Goal: Navigation & Orientation: Find specific page/section

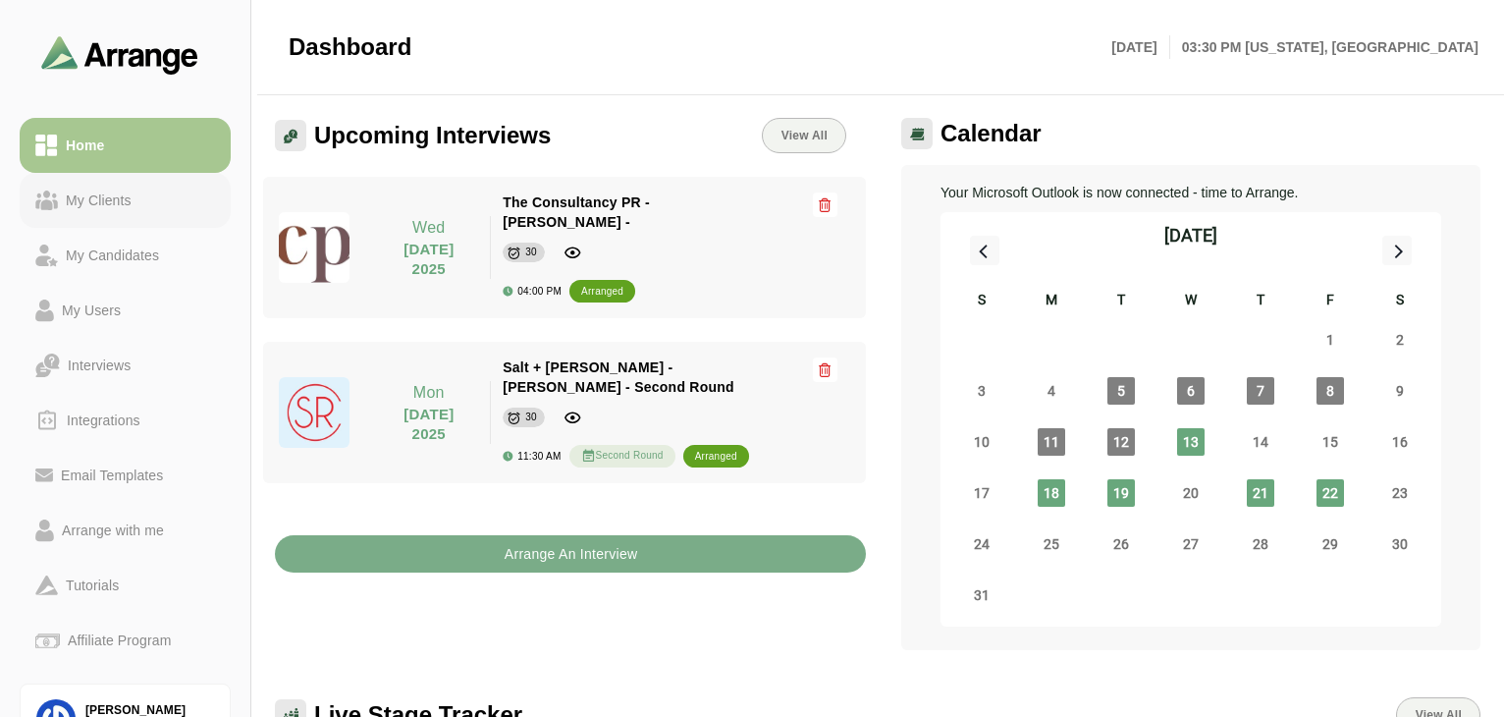
click at [104, 210] on div "My Clients" at bounding box center [99, 201] width 82 height 24
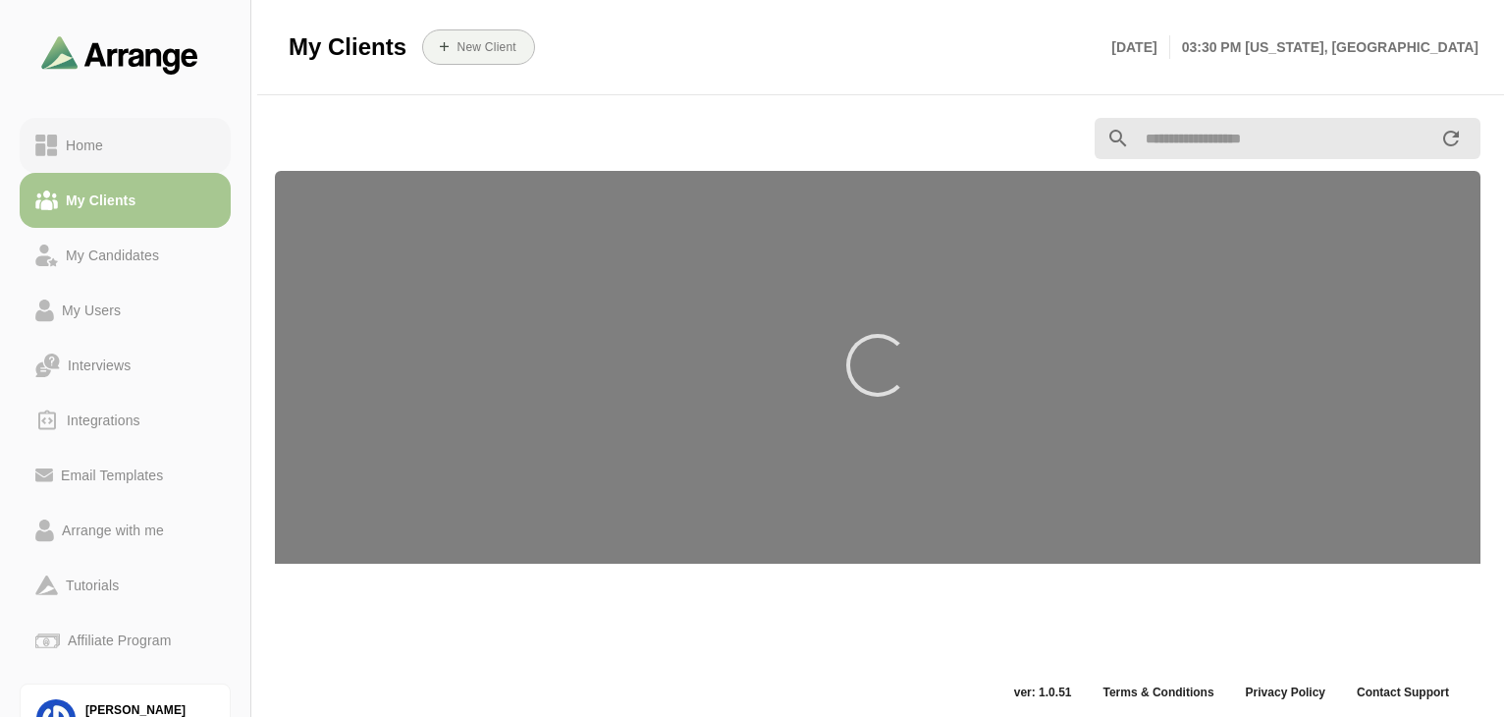
click at [105, 123] on link "Home" at bounding box center [125, 145] width 211 height 55
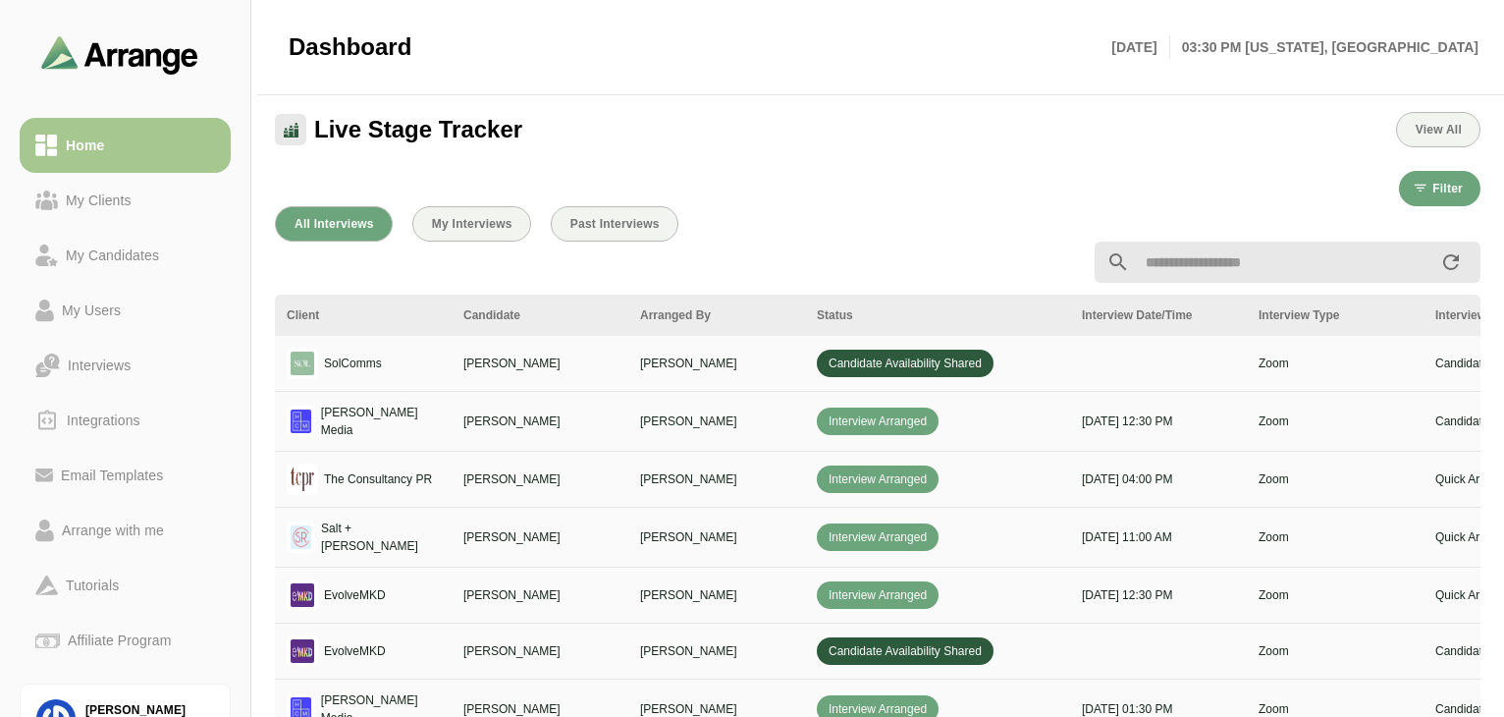
scroll to position [584, 0]
click at [929, 361] on span "Candidate Availability Shared" at bounding box center [905, 364] width 177 height 27
click at [1165, 370] on td at bounding box center [1158, 365] width 177 height 56
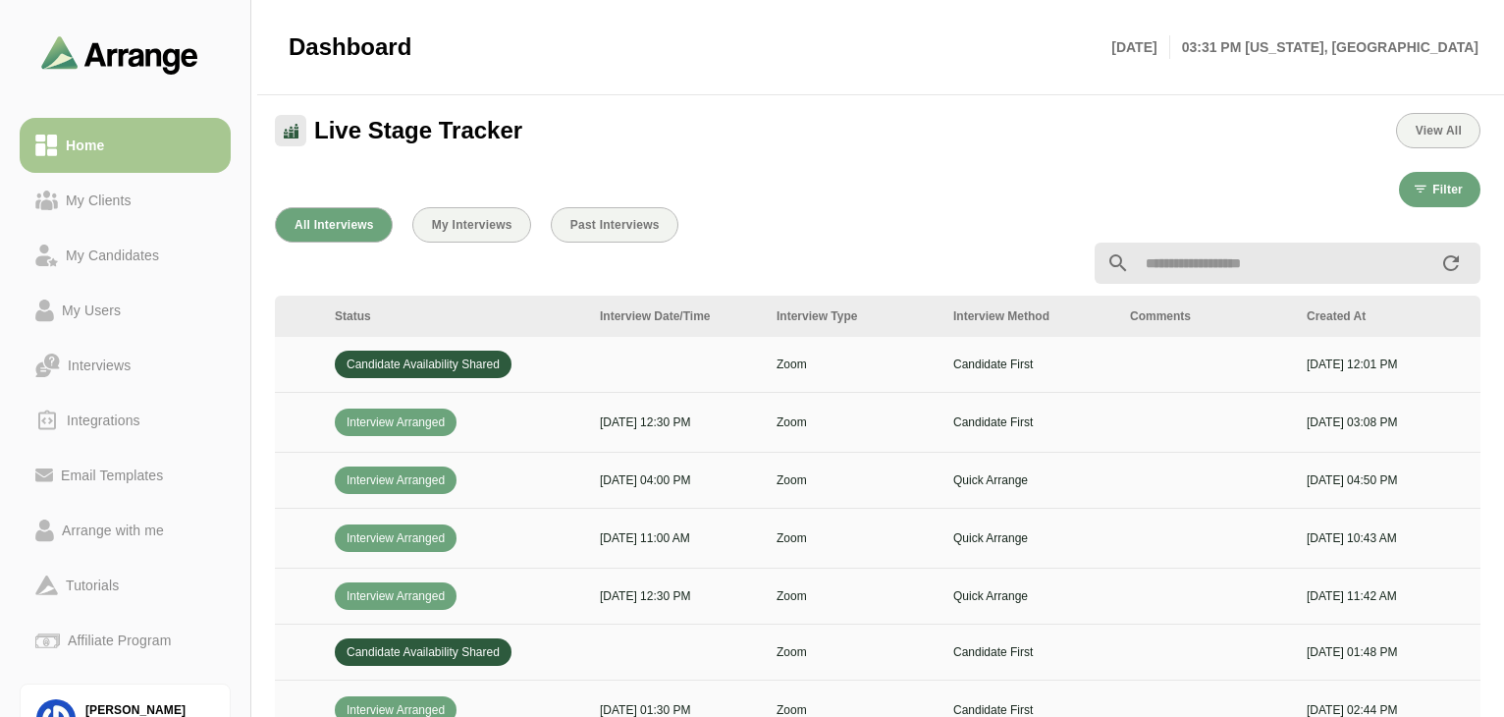
scroll to position [0, 713]
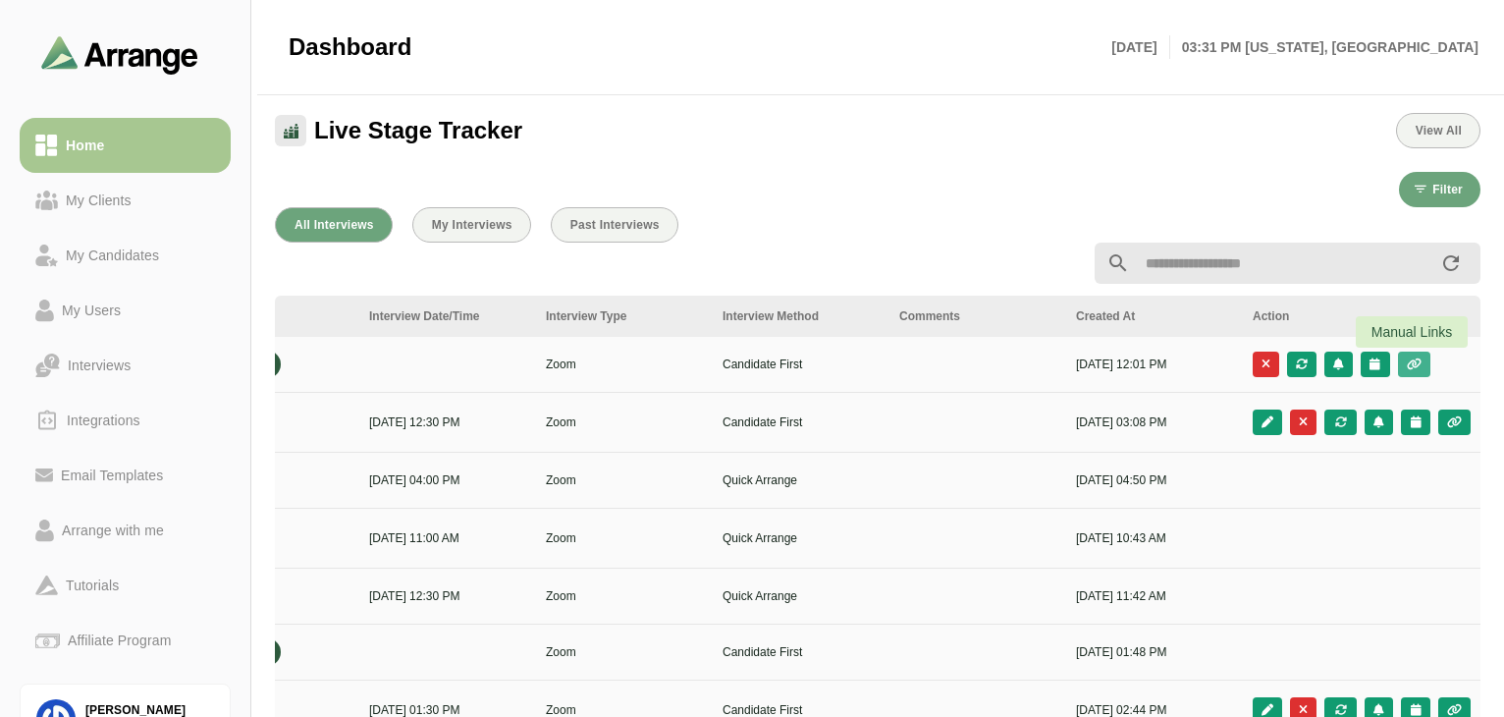
click at [1419, 362] on icon "button" at bounding box center [1414, 364] width 17 height 12
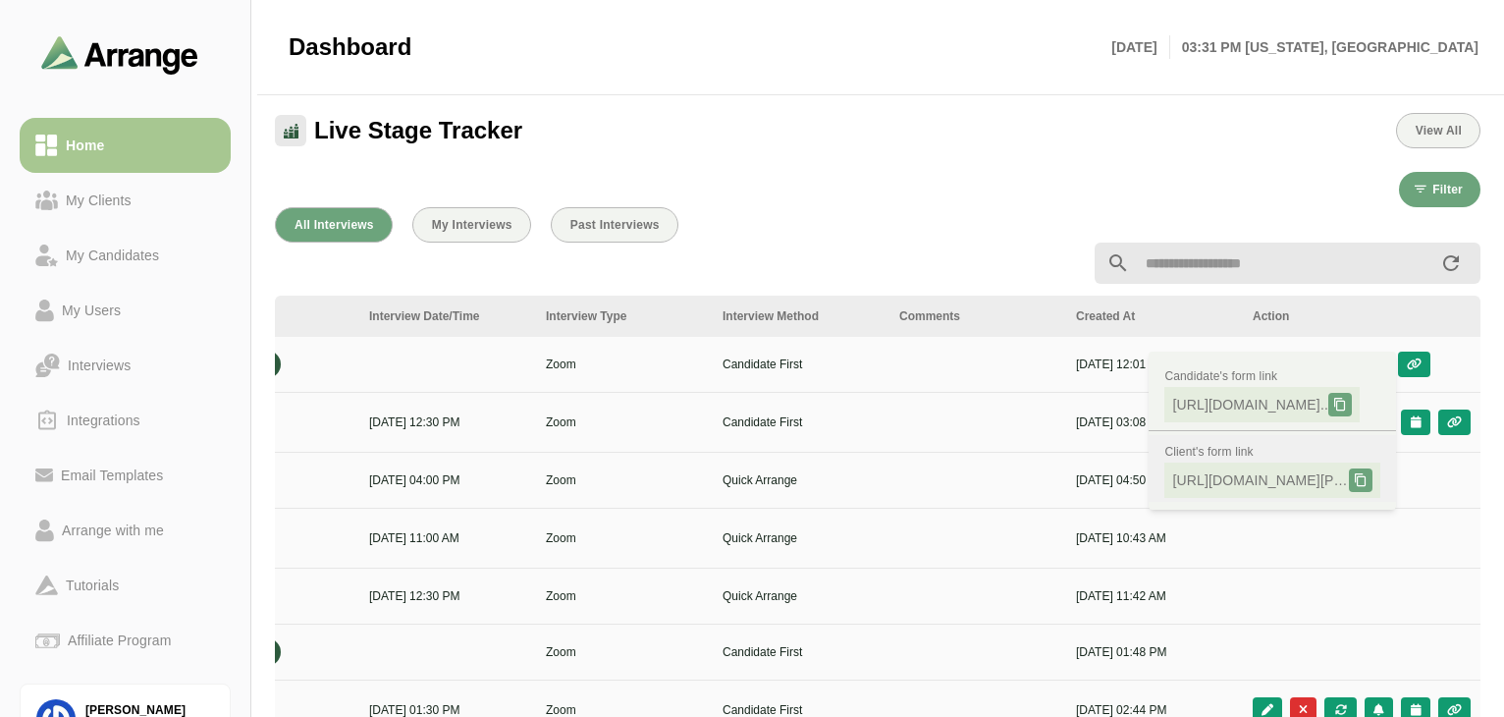
click at [1251, 476] on span "[URL][DOMAIN_NAME][PERSON_NAME].." at bounding box center [1260, 480] width 177 height 20
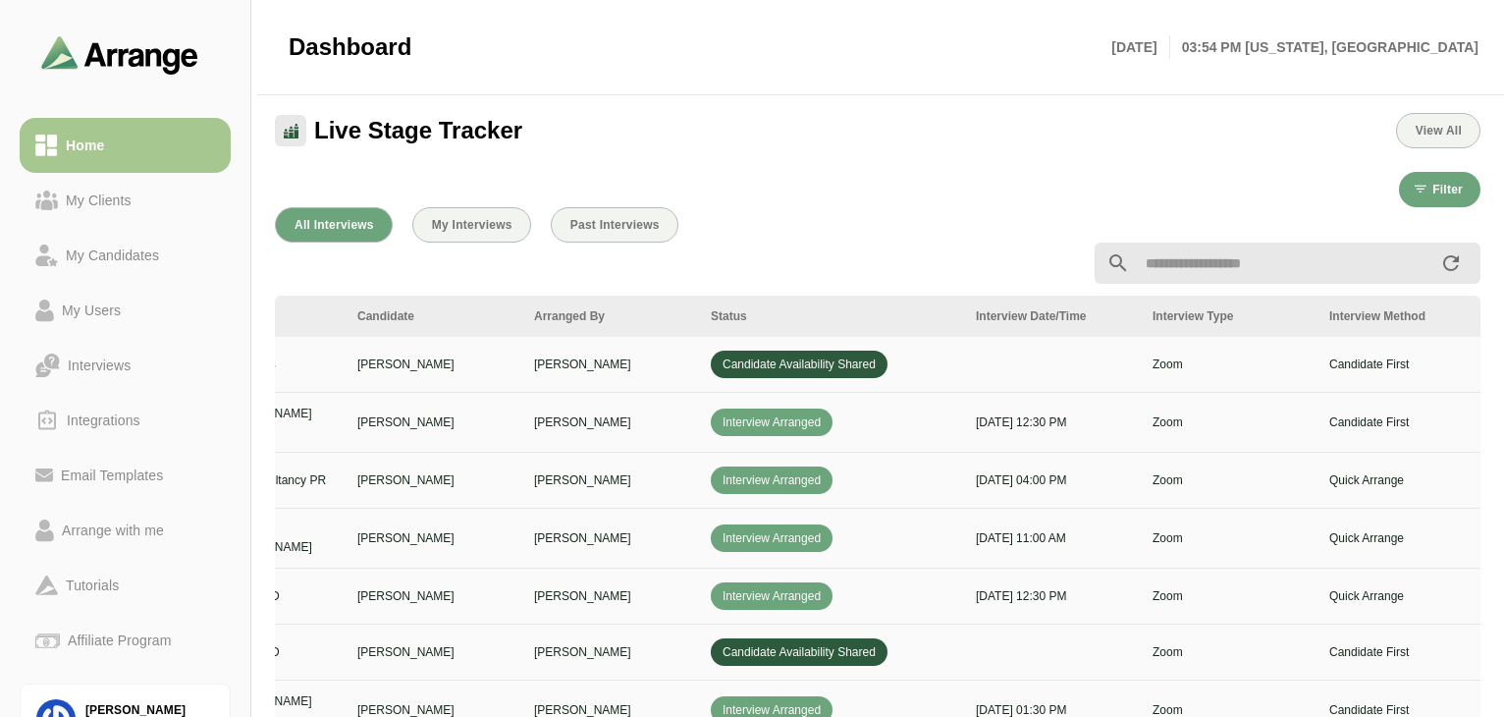
scroll to position [0, 0]
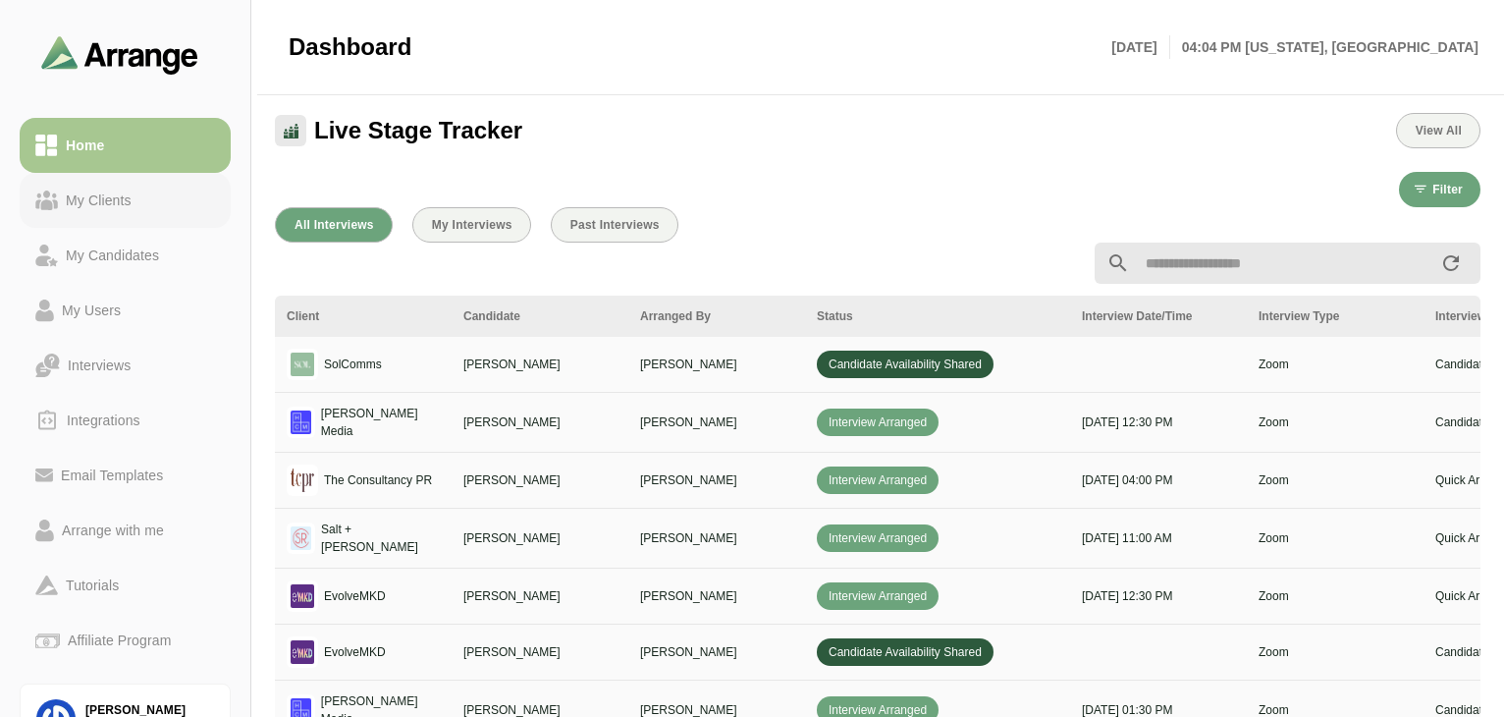
click at [110, 209] on div "My Clients" at bounding box center [99, 201] width 82 height 24
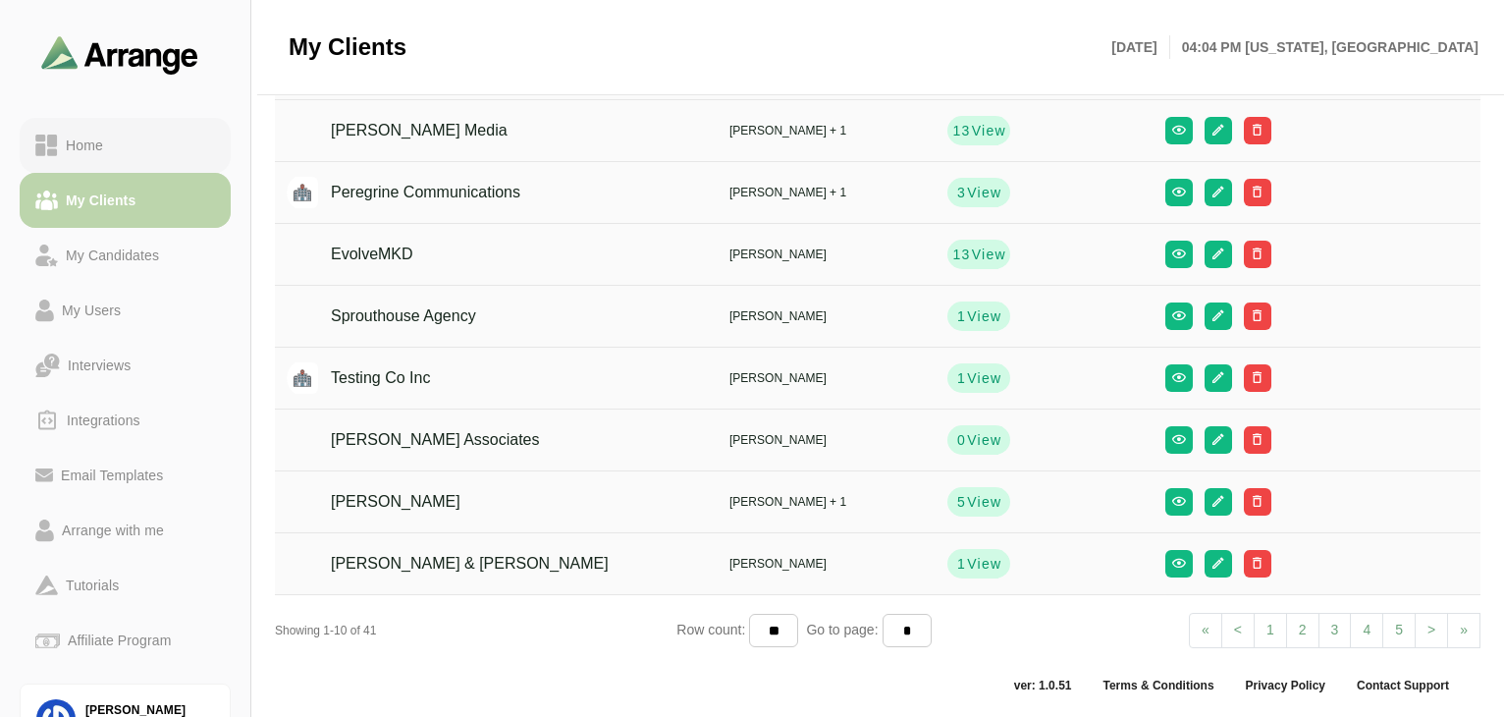
scroll to position [233, 0]
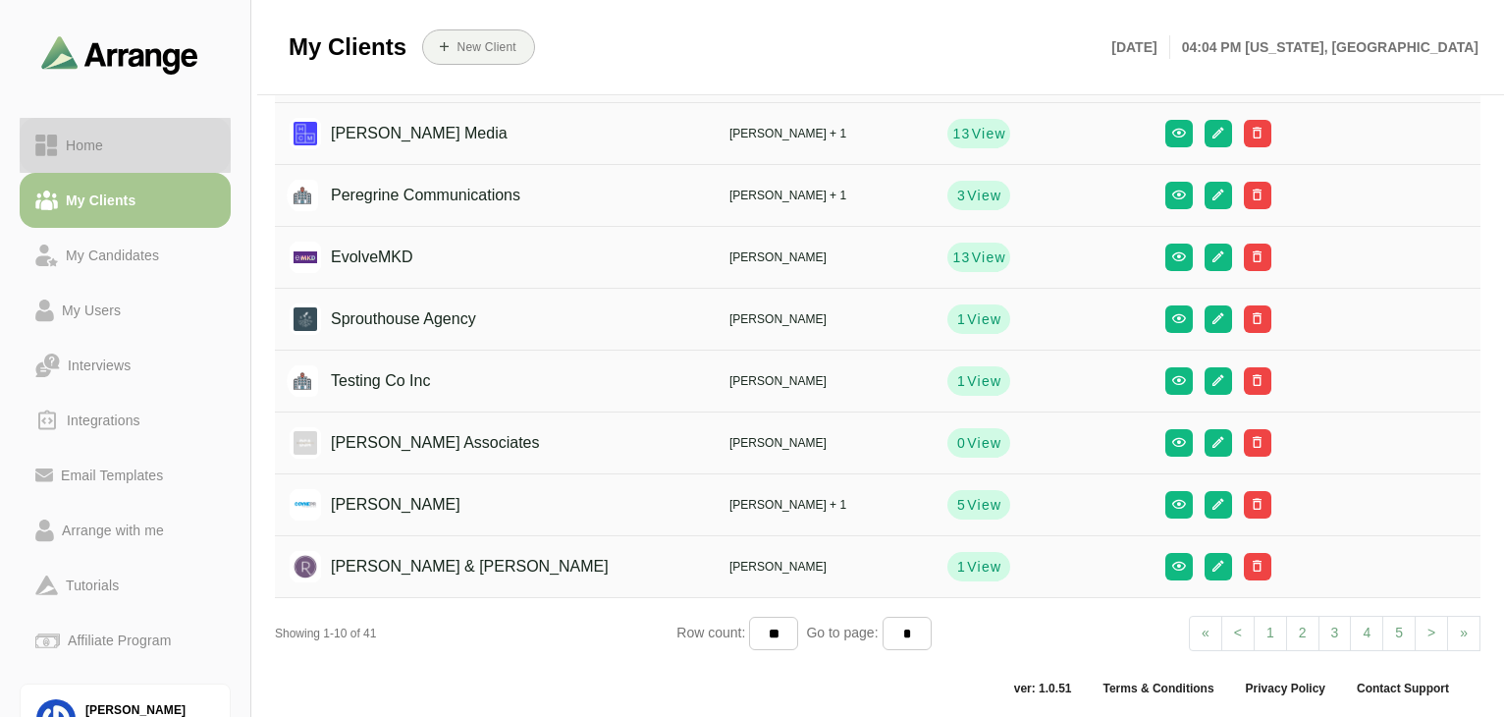
click at [97, 145] on div "Home" at bounding box center [84, 146] width 53 height 24
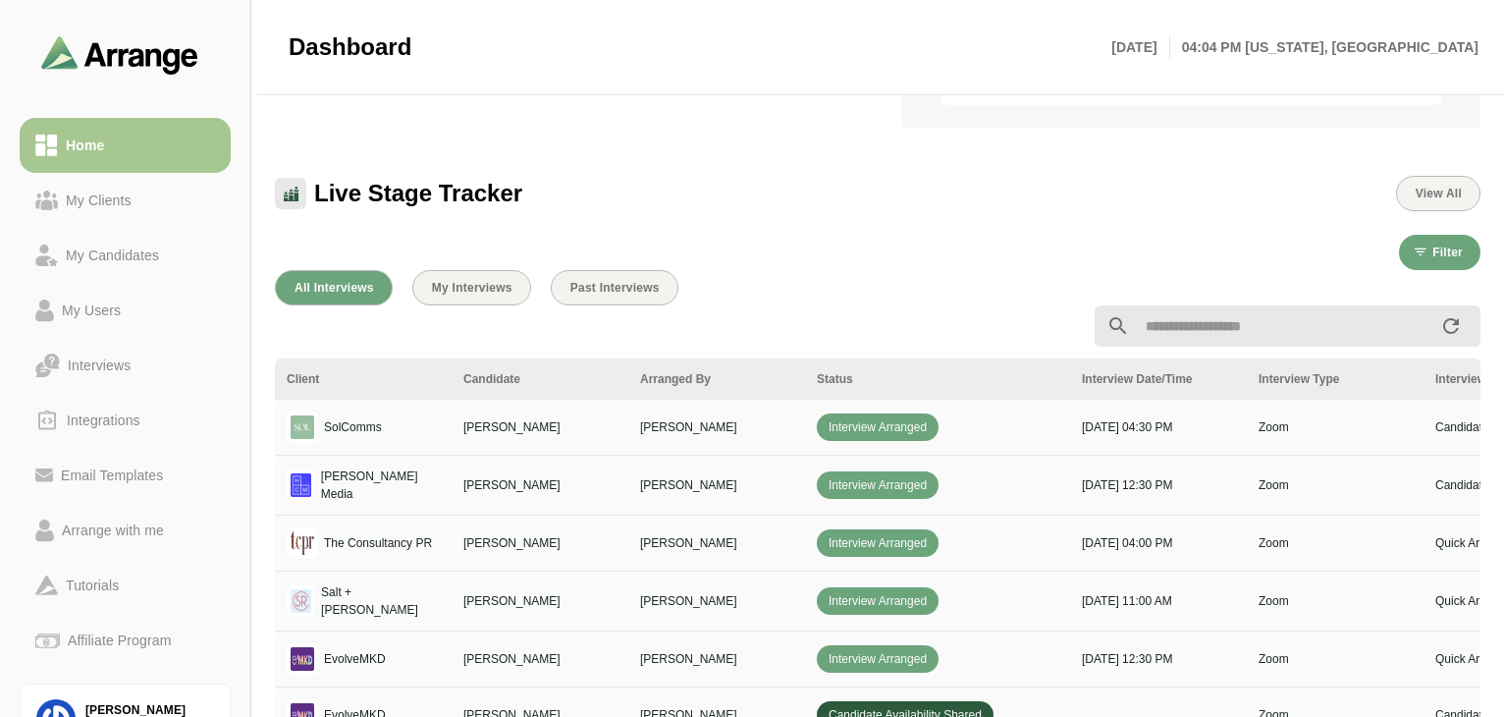
scroll to position [520, 0]
click at [491, 303] on div at bounding box center [877, 327] width 1229 height 65
click at [498, 288] on span "My Interviews" at bounding box center [472, 289] width 82 height 14
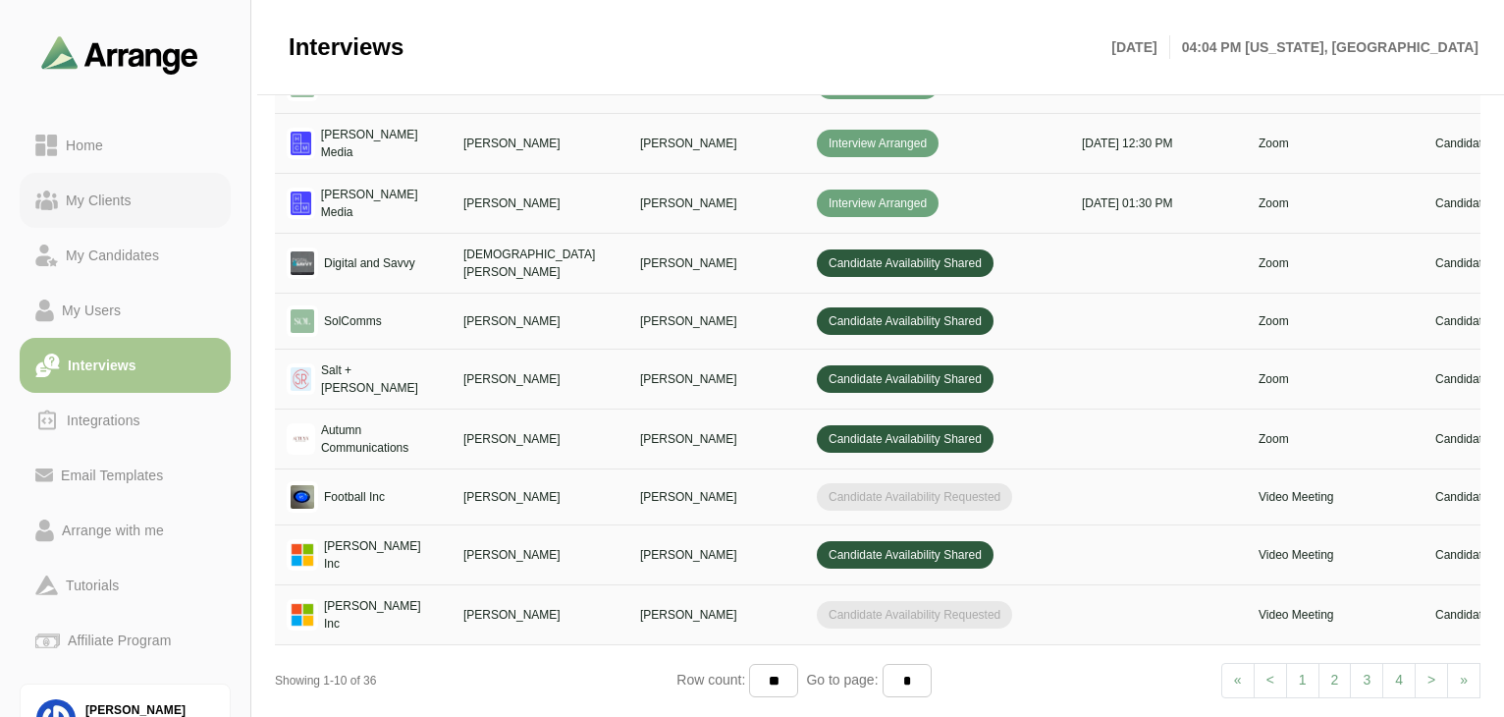
click at [114, 212] on link "My Clients" at bounding box center [125, 200] width 211 height 55
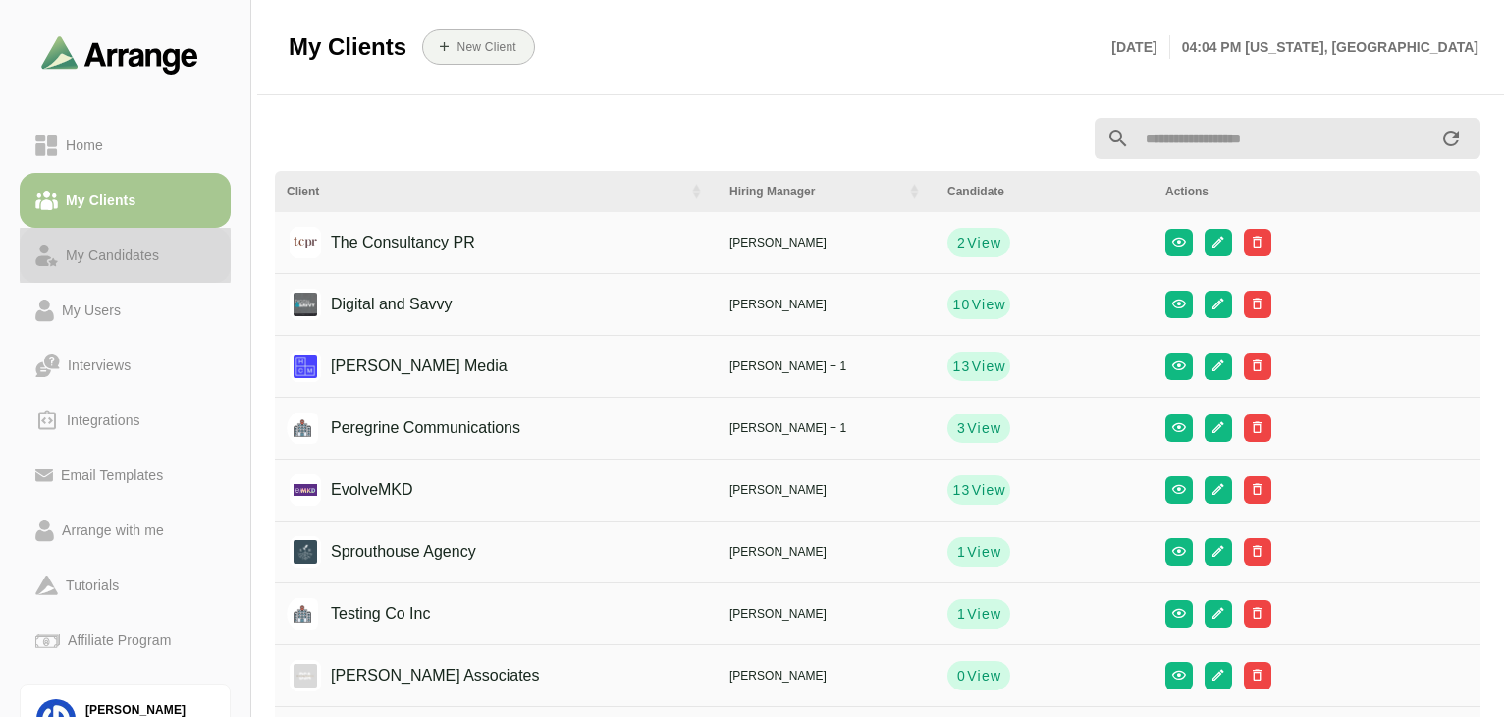
click at [133, 251] on div "My Candidates" at bounding box center [112, 256] width 109 height 24
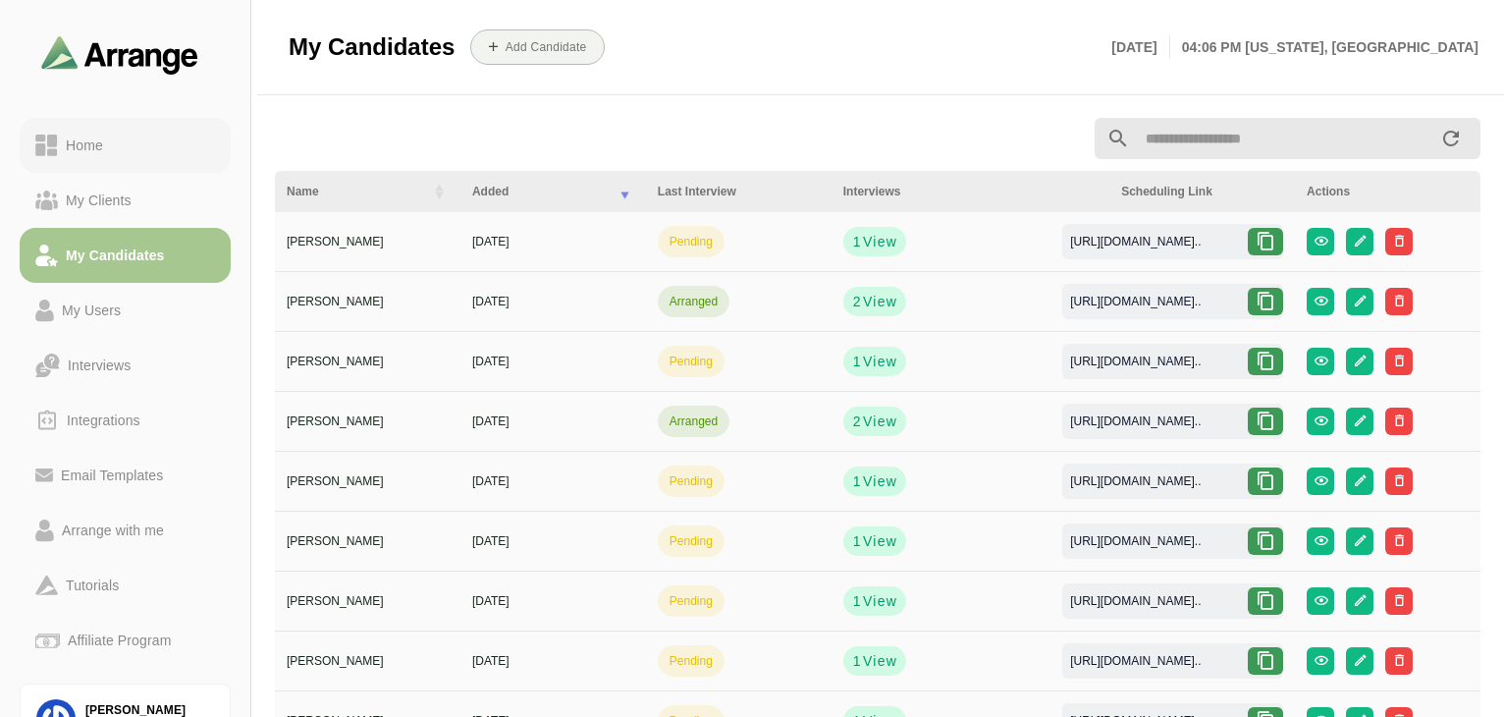
click at [102, 157] on link "Home" at bounding box center [125, 145] width 211 height 55
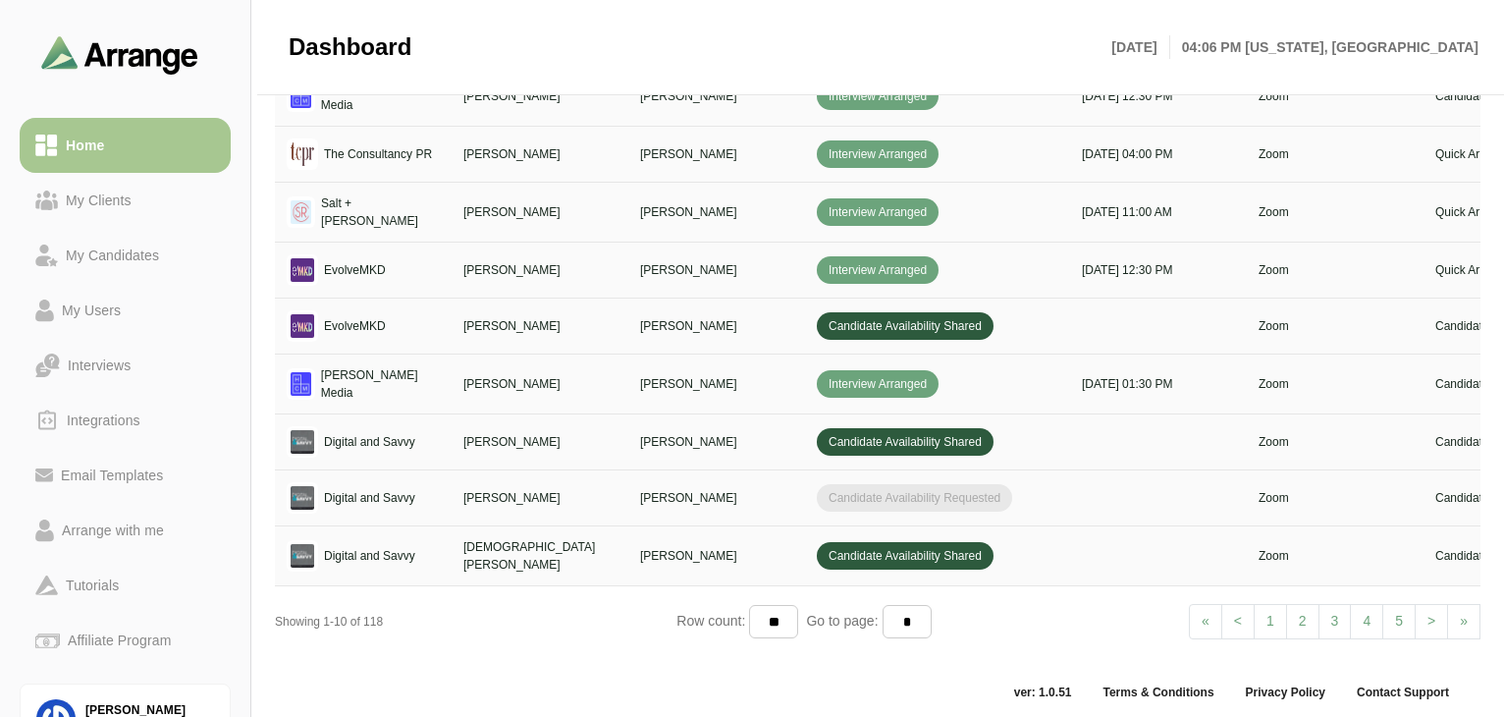
scroll to position [909, 0]
click at [118, 200] on div "My Clients" at bounding box center [99, 201] width 82 height 24
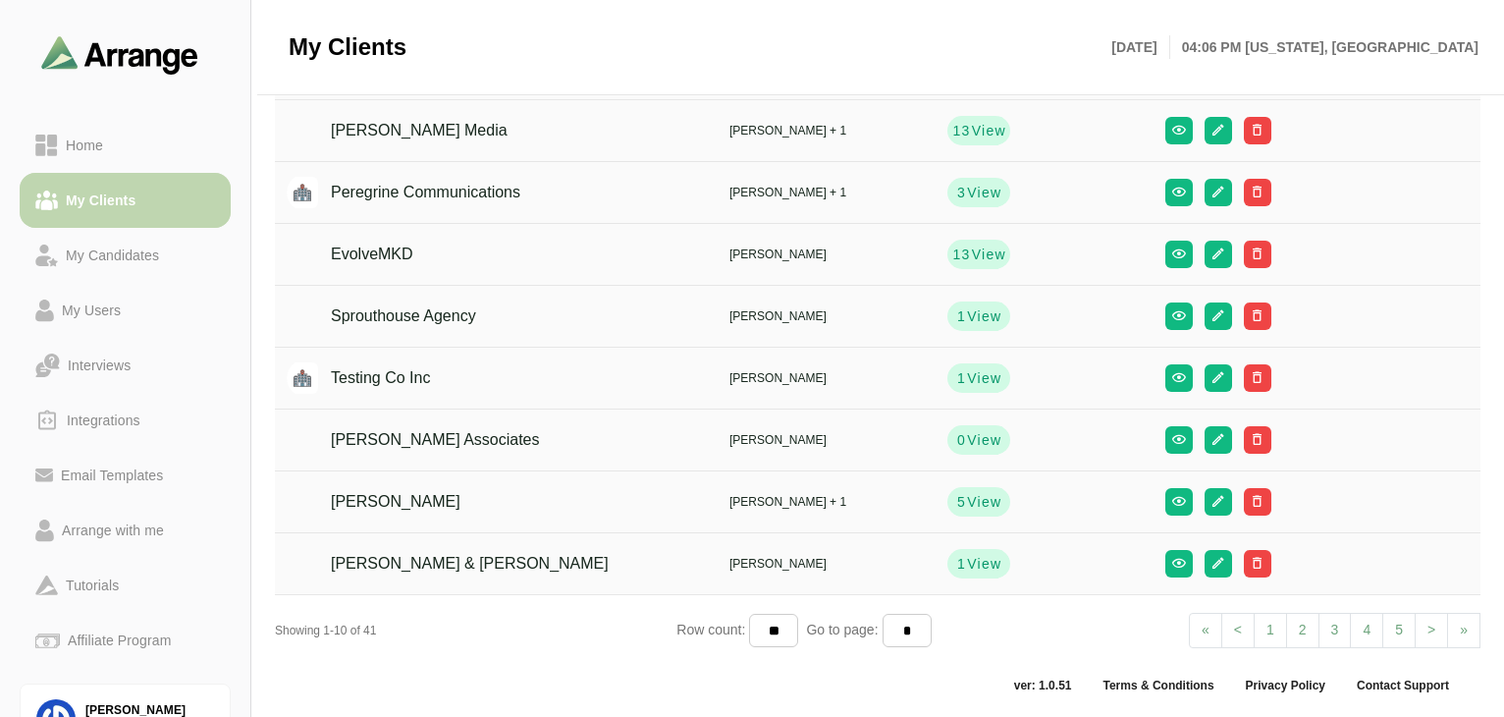
scroll to position [233, 0]
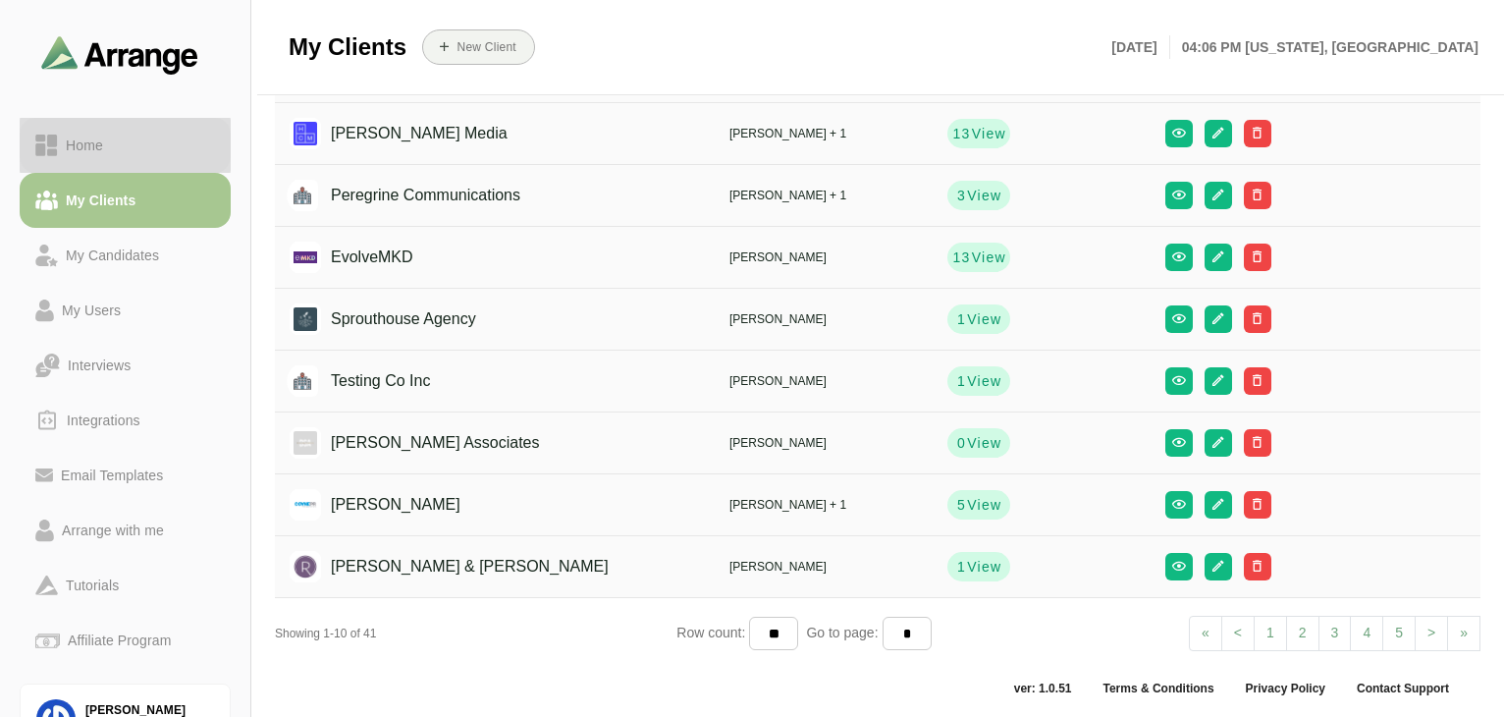
click at [118, 170] on link "Home" at bounding box center [125, 145] width 211 height 55
